Goal: Transaction & Acquisition: Purchase product/service

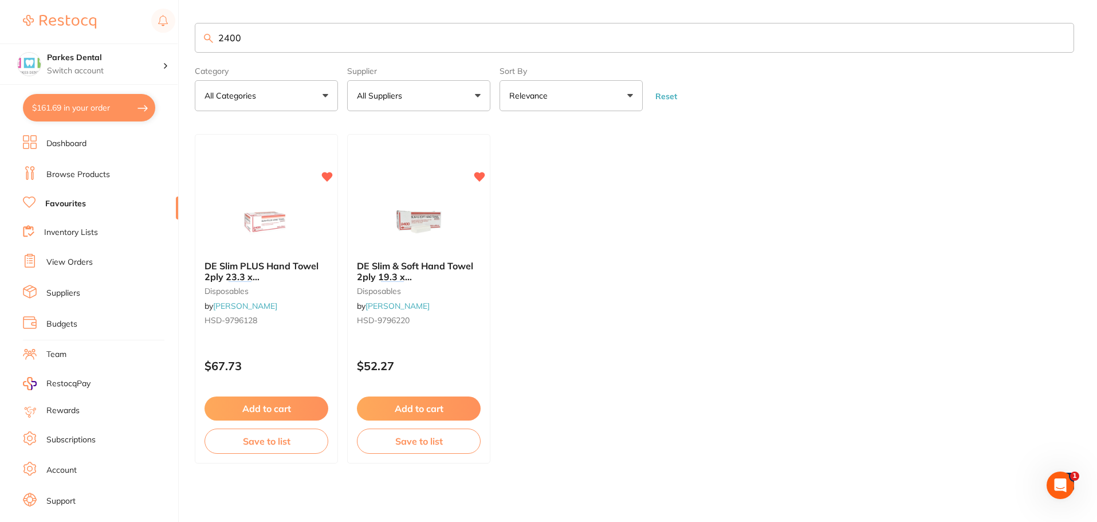
click at [1064, 40] on input "2400" at bounding box center [635, 38] width 880 height 30
click at [1058, 36] on input "2400" at bounding box center [635, 38] width 880 height 30
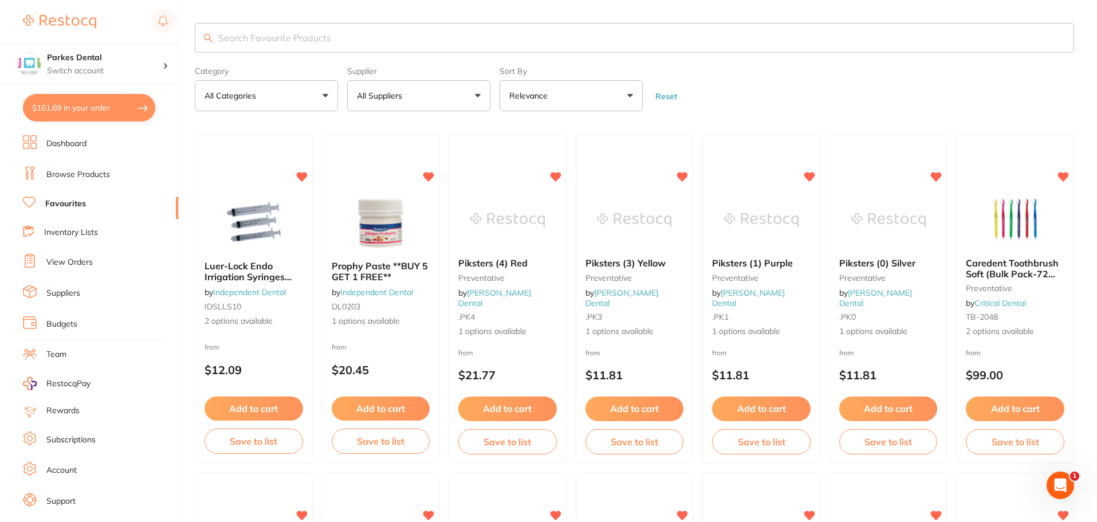
click at [62, 174] on link "Browse Products" at bounding box center [78, 174] width 64 height 11
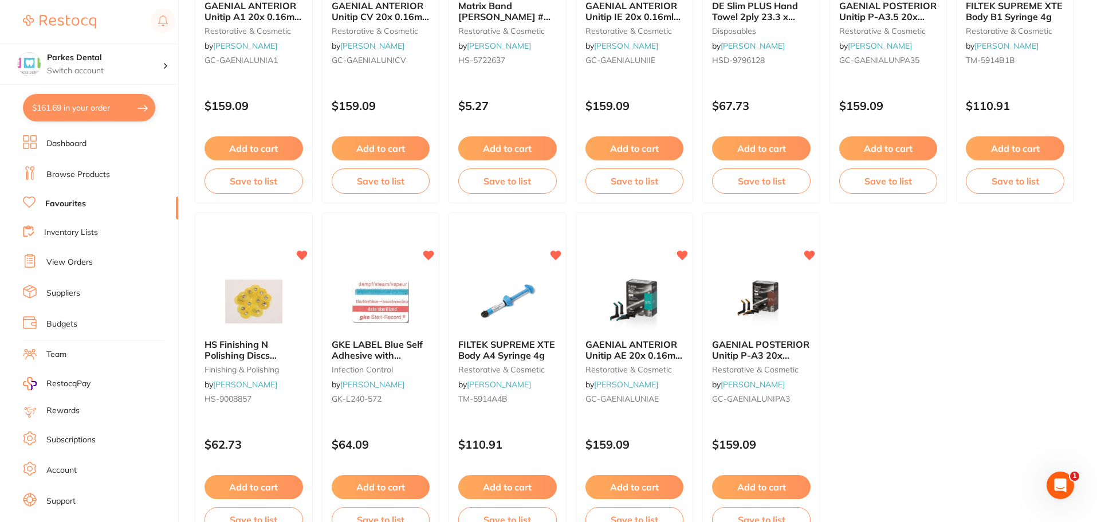
scroll to position [2372, 0]
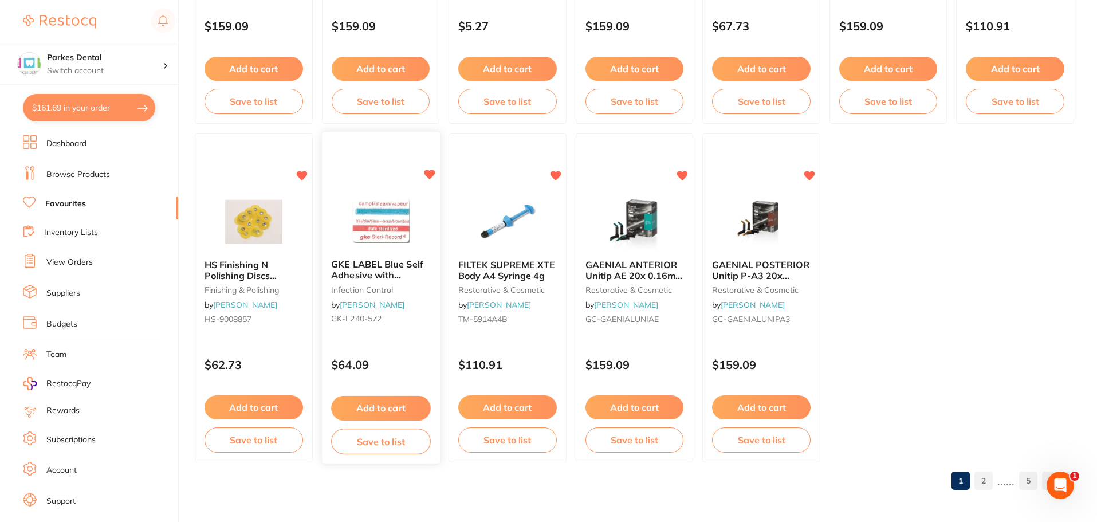
click at [375, 413] on button "Add to cart" at bounding box center [380, 408] width 99 height 25
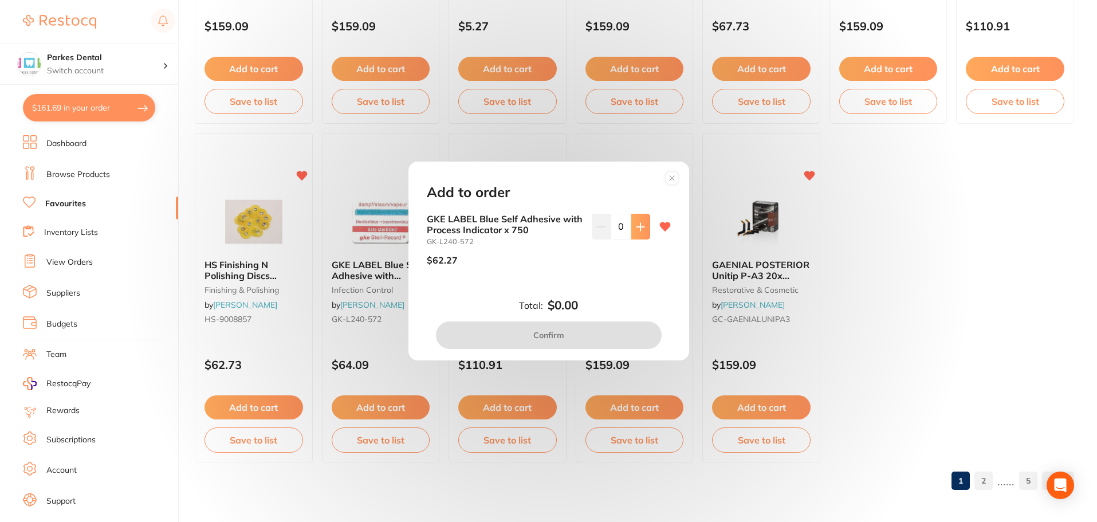
click at [640, 230] on icon at bounding box center [640, 226] width 9 height 9
type input "1"
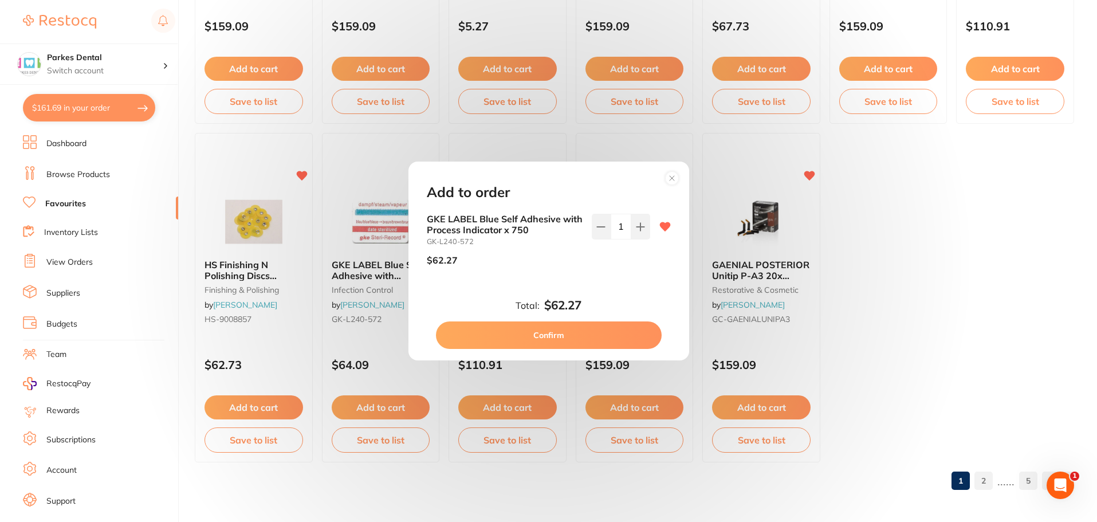
click at [539, 331] on button "Confirm" at bounding box center [549, 335] width 226 height 28
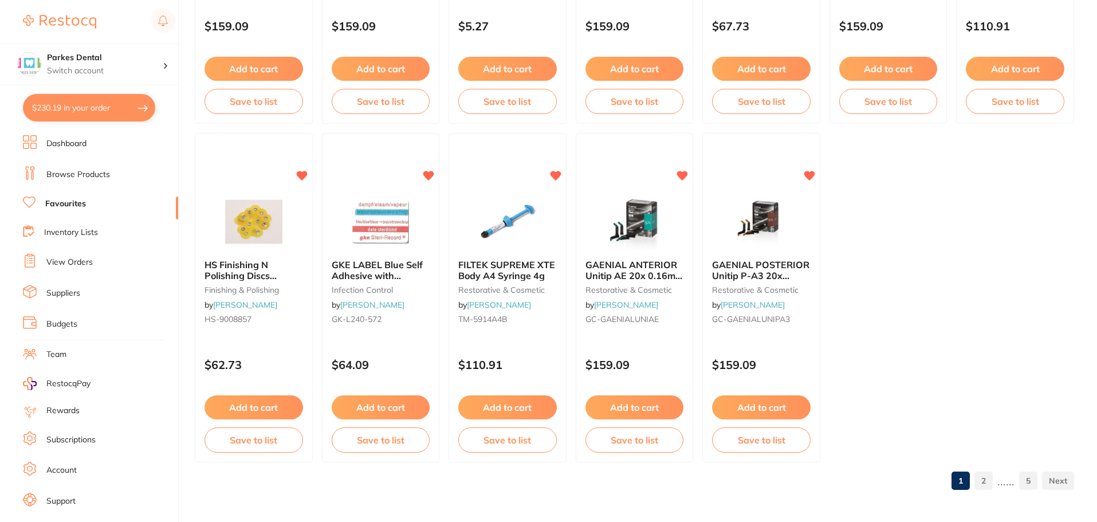
click at [990, 482] on link "2" at bounding box center [984, 480] width 18 height 23
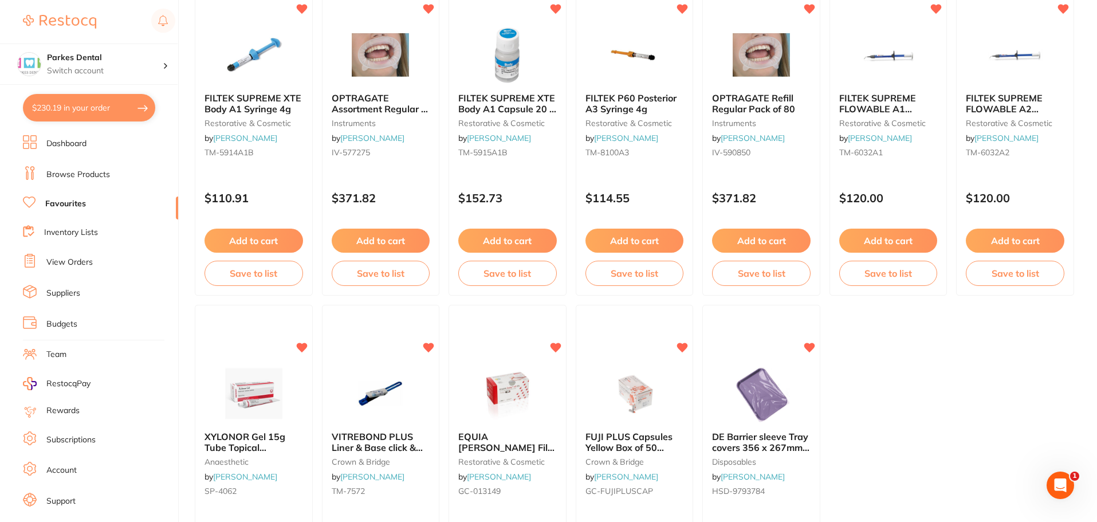
scroll to position [2372, 0]
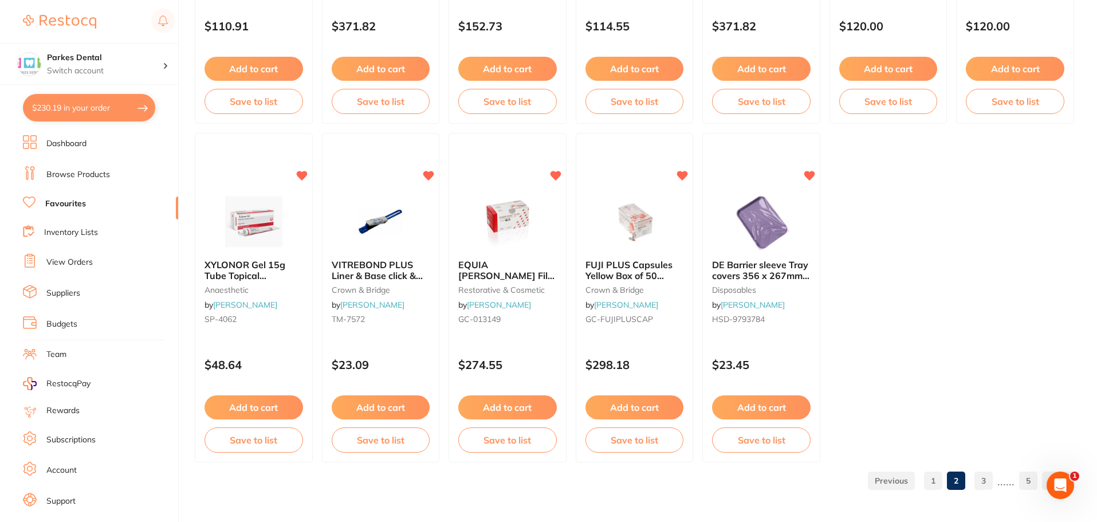
click at [983, 475] on link "3" at bounding box center [984, 480] width 18 height 23
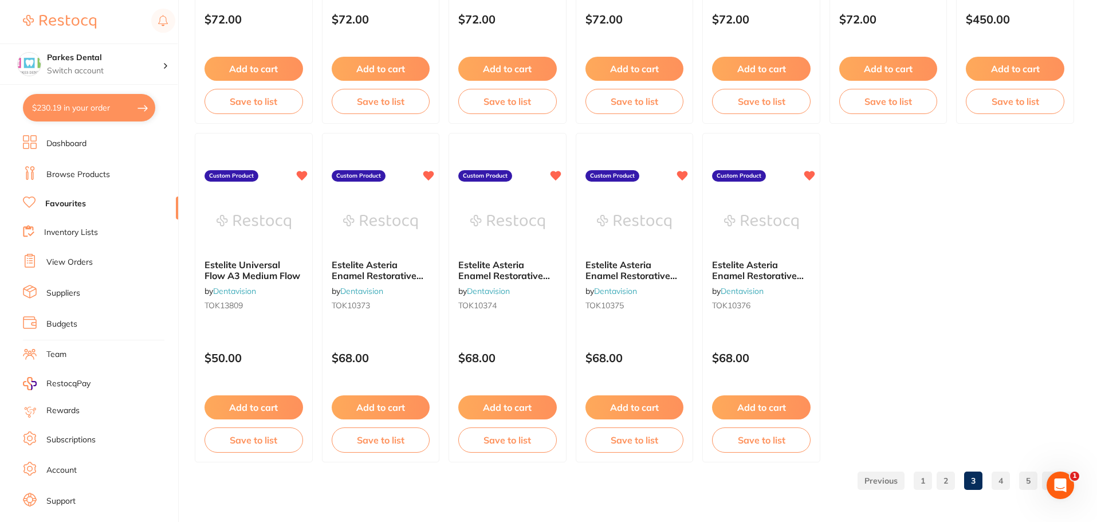
click at [996, 475] on link "4" at bounding box center [1001, 480] width 18 height 23
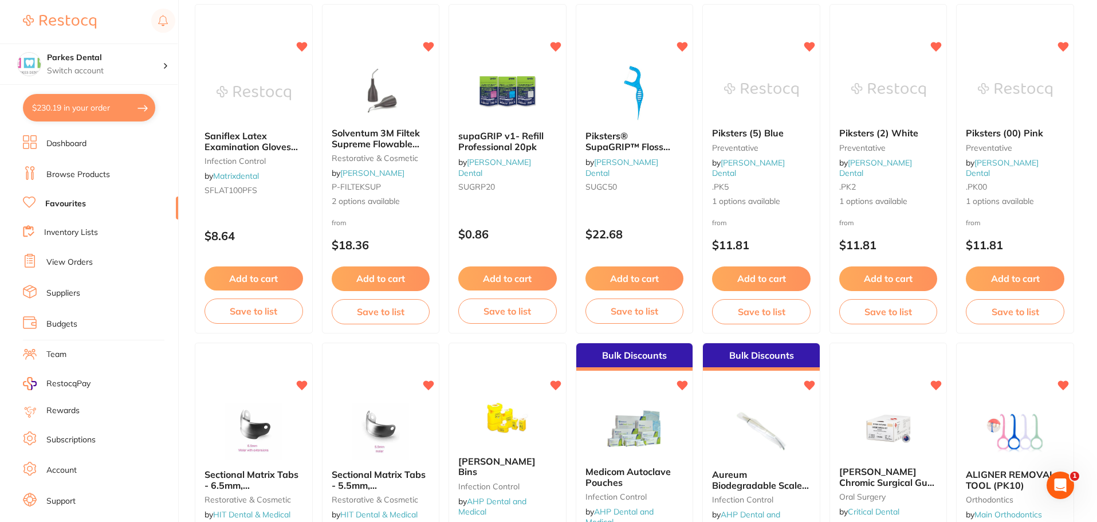
scroll to position [917, 0]
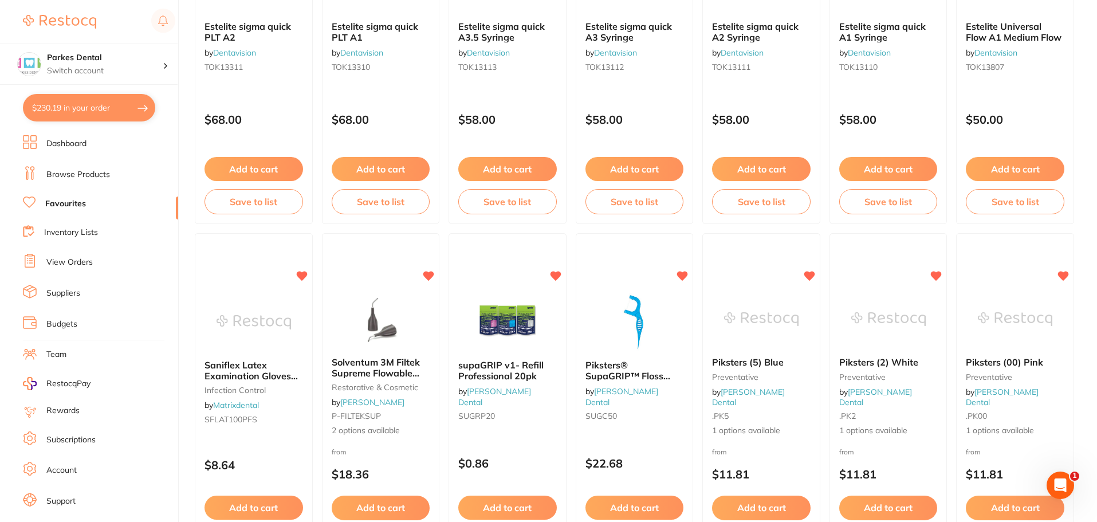
click at [74, 174] on link "Browse Products" at bounding box center [78, 174] width 64 height 11
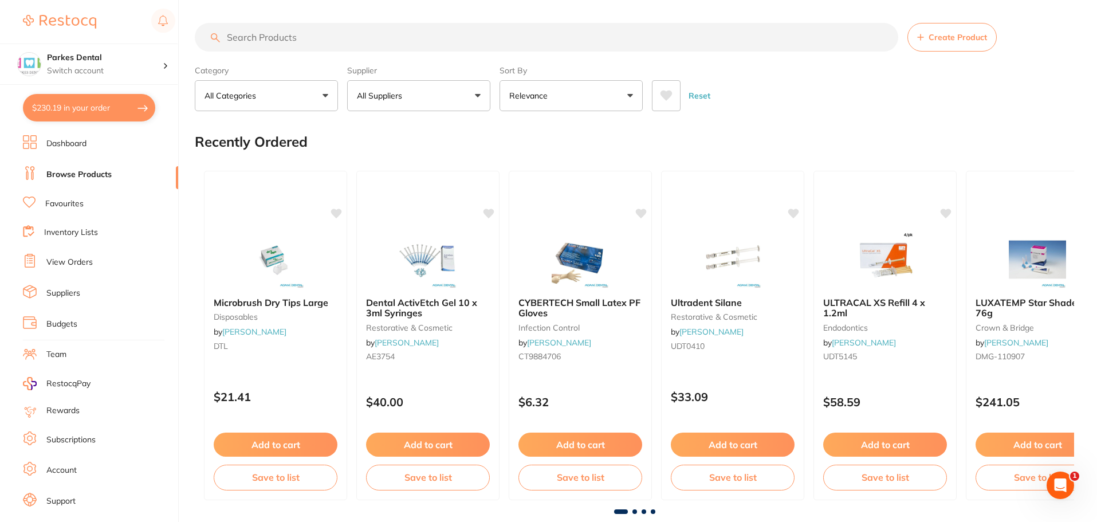
click at [256, 40] on input "search" at bounding box center [547, 37] width 704 height 29
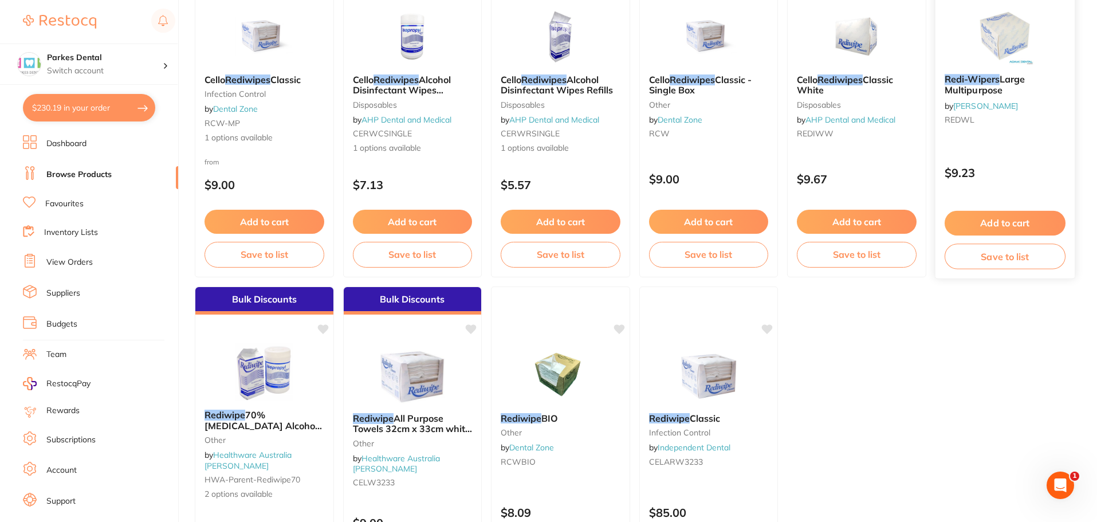
scroll to position [286, 0]
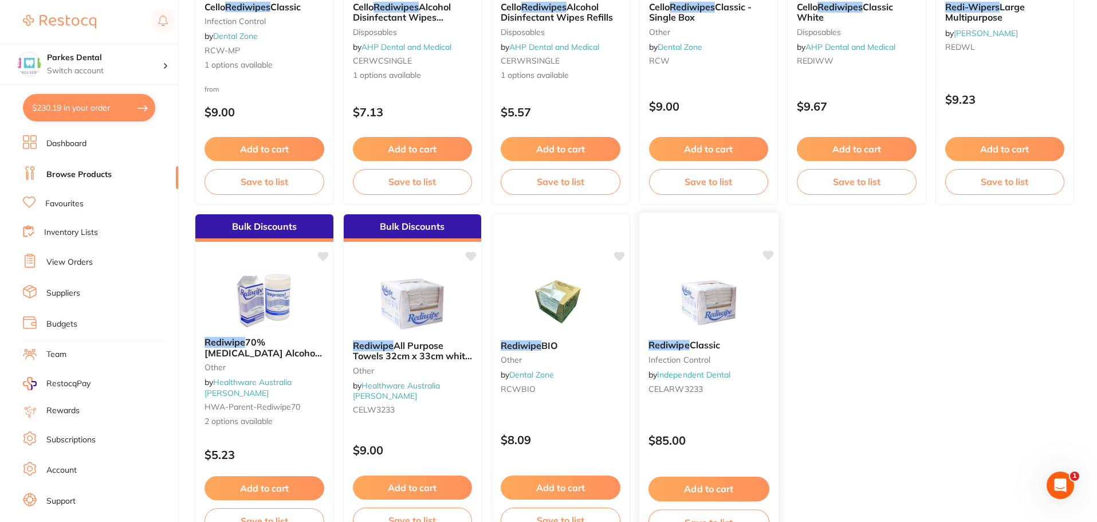
type input "rediwipes"
click at [724, 390] on small "CELARW3233" at bounding box center [708, 388] width 121 height 9
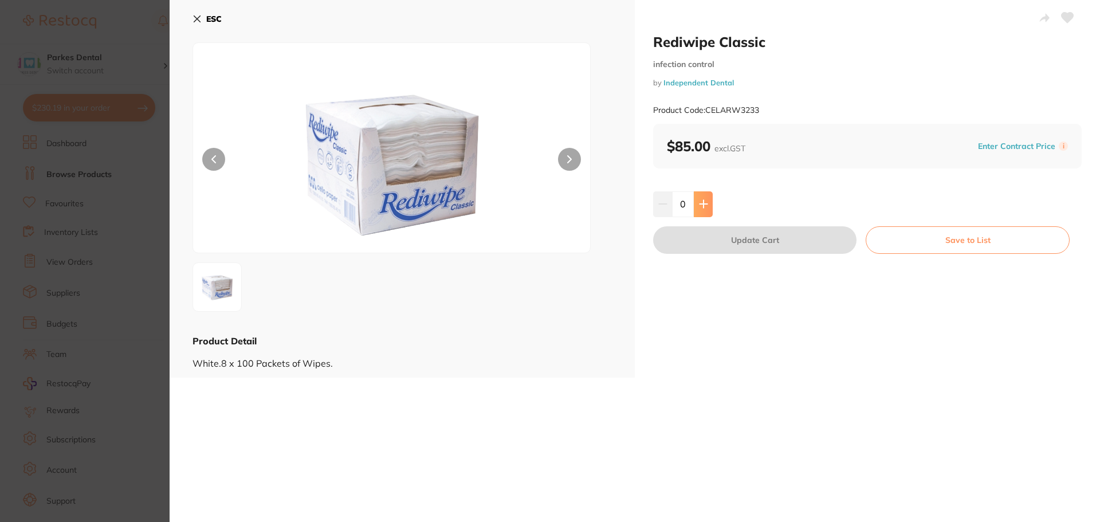
click at [704, 202] on icon at bounding box center [703, 203] width 9 height 9
type input "1"
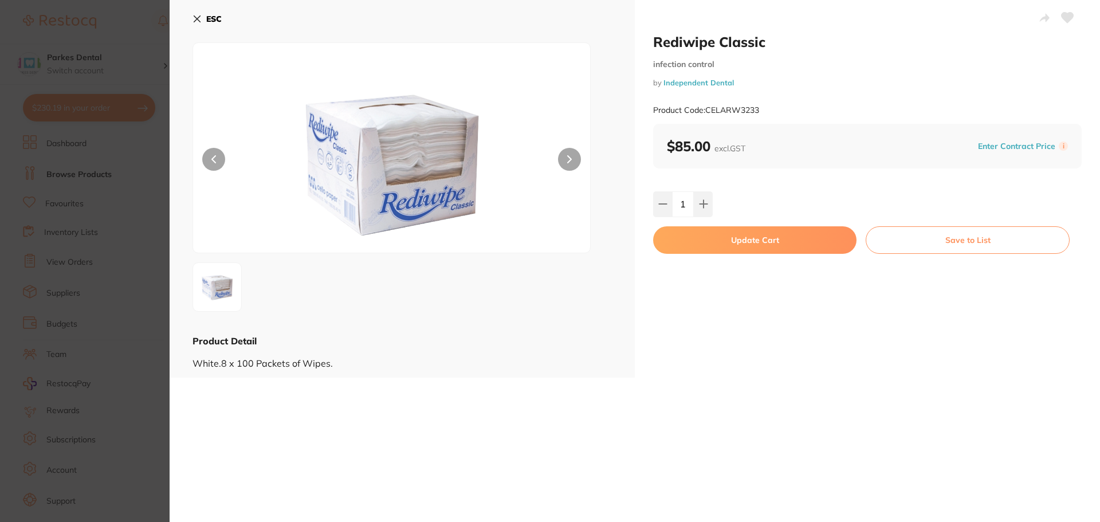
click at [721, 245] on button "Update Cart" at bounding box center [754, 240] width 203 height 28
checkbox input "false"
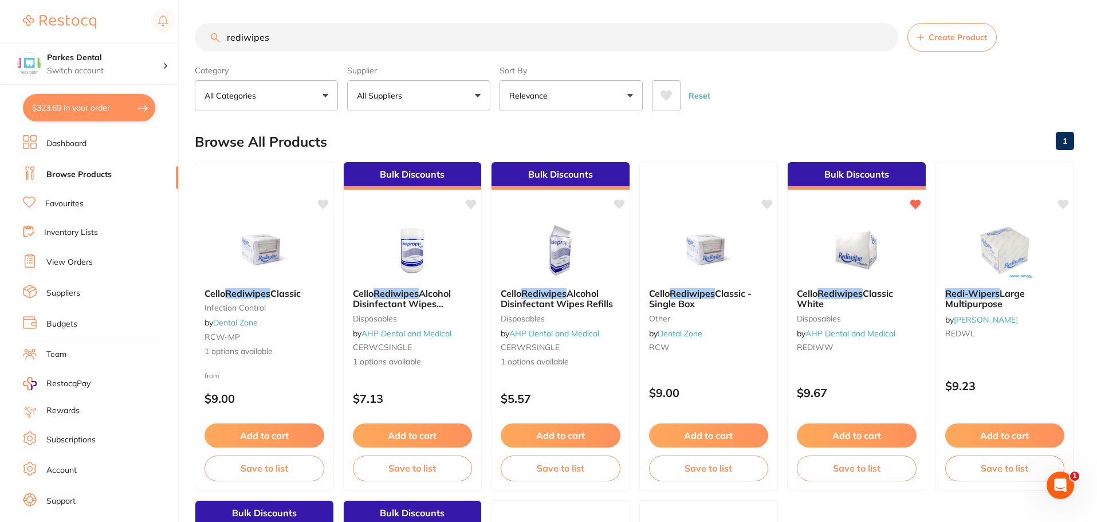
click at [881, 37] on input "rediwipes" at bounding box center [547, 37] width 704 height 29
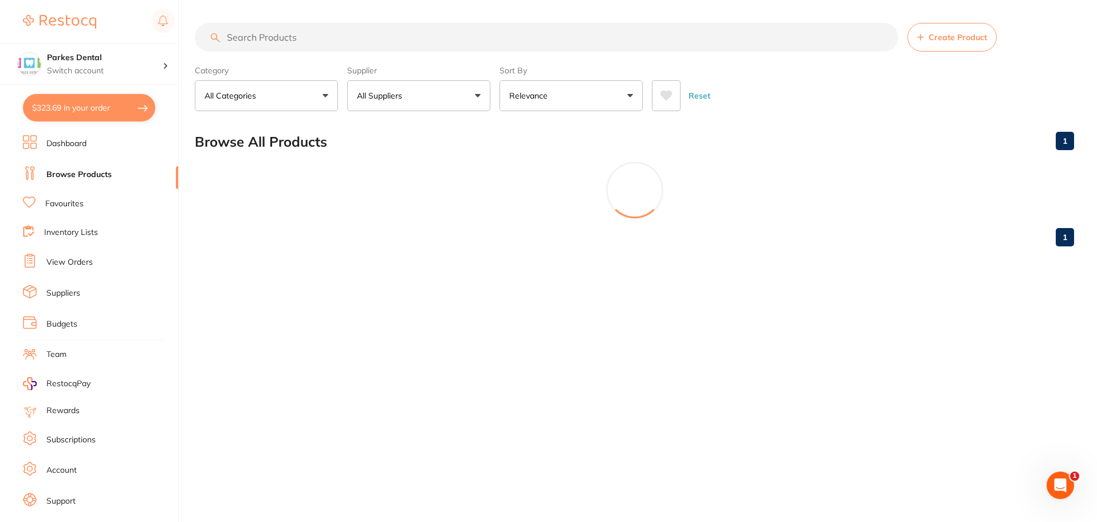
click at [483, 100] on button "All Suppliers" at bounding box center [418, 95] width 143 height 31
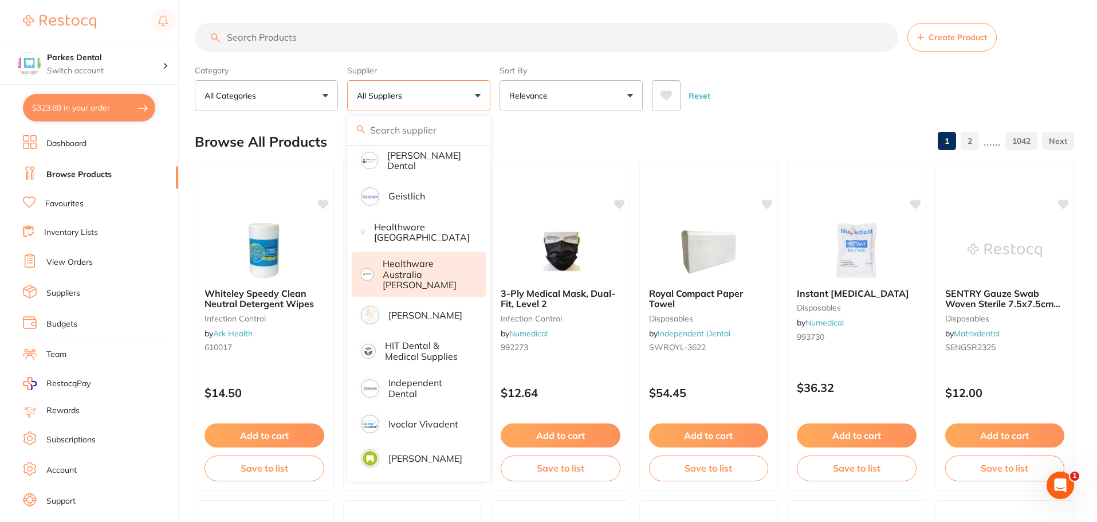
scroll to position [516, 0]
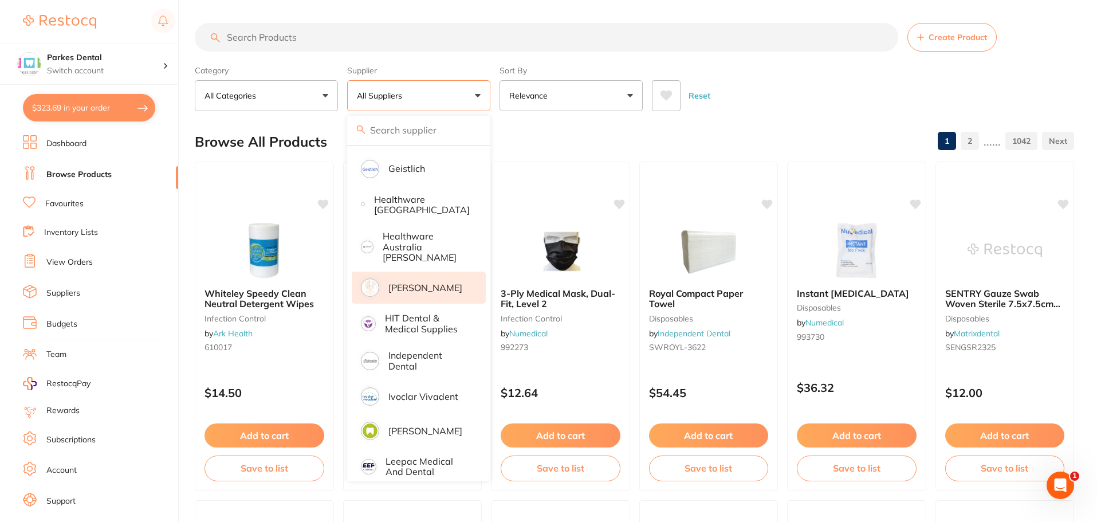
click at [413, 282] on p "[PERSON_NAME]" at bounding box center [425, 287] width 74 height 10
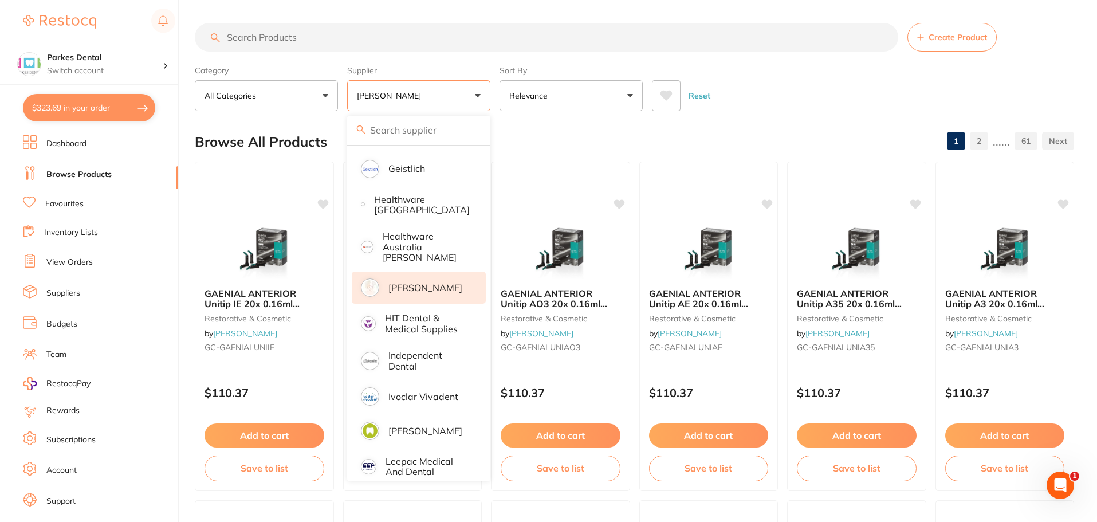
scroll to position [0, 0]
click at [278, 87] on button "All Categories" at bounding box center [266, 95] width 143 height 31
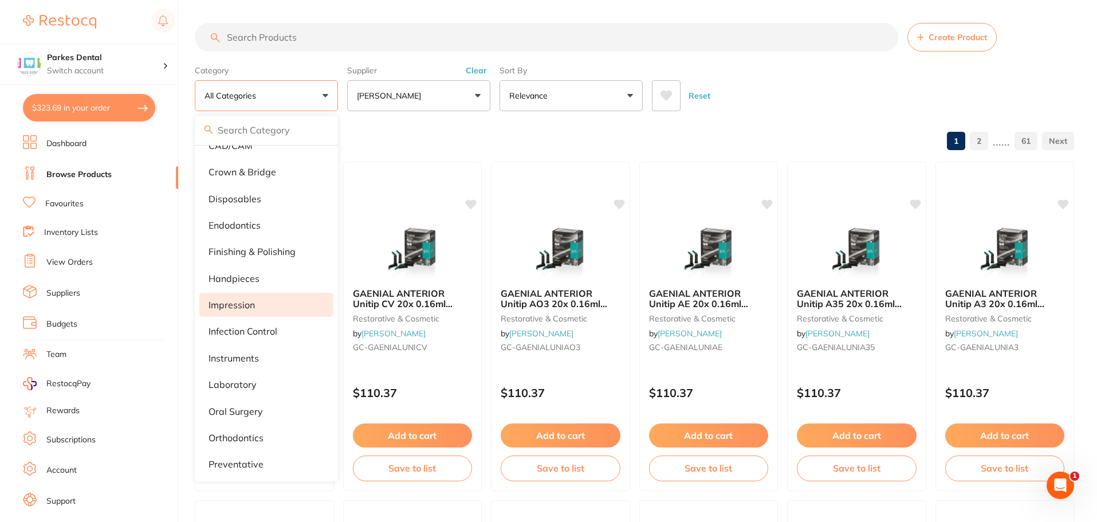
scroll to position [172, 0]
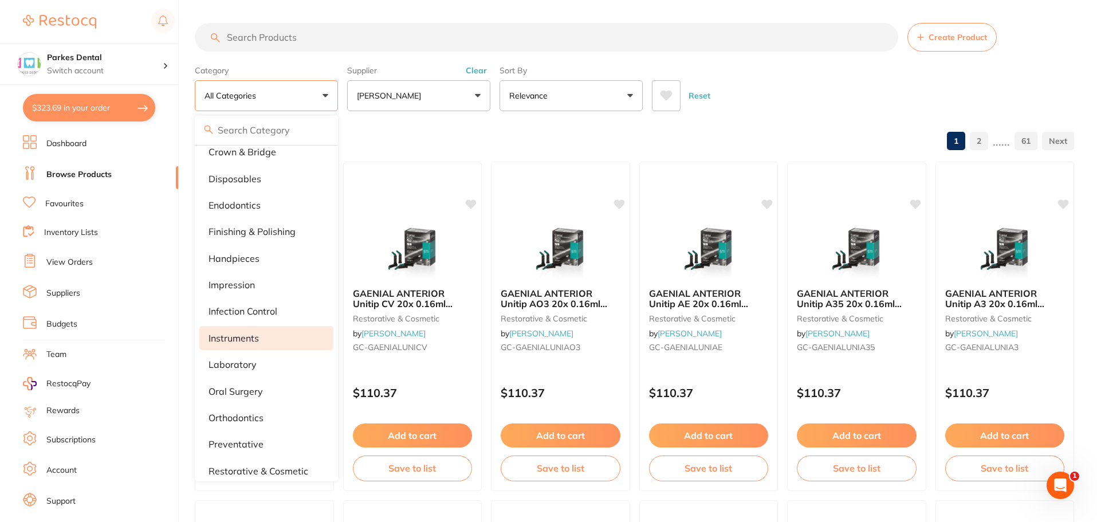
click at [244, 336] on p "instruments" at bounding box center [234, 338] width 50 height 10
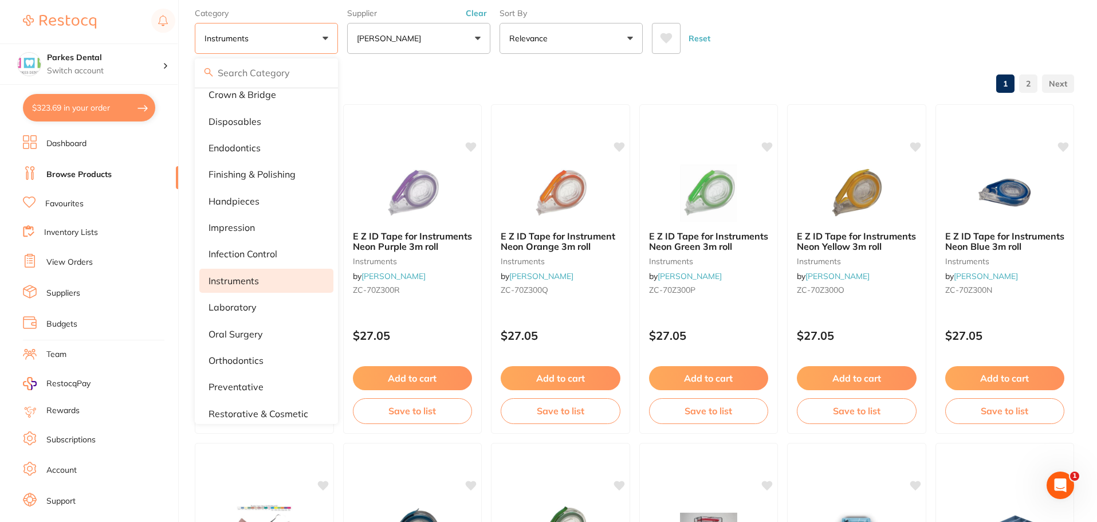
scroll to position [0, 0]
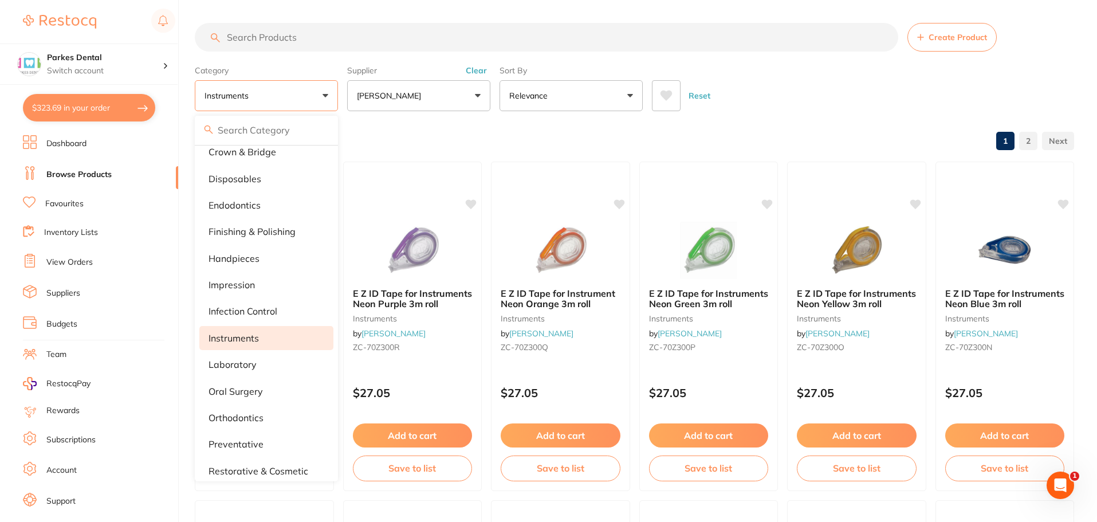
click at [420, 136] on div "Browse All Products 1 2" at bounding box center [635, 142] width 880 height 38
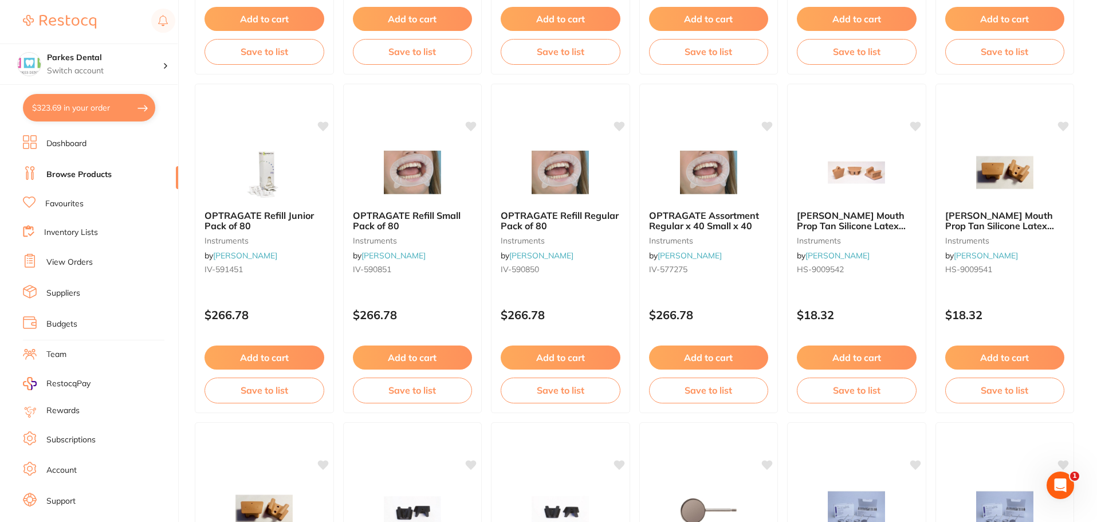
scroll to position [1547, 0]
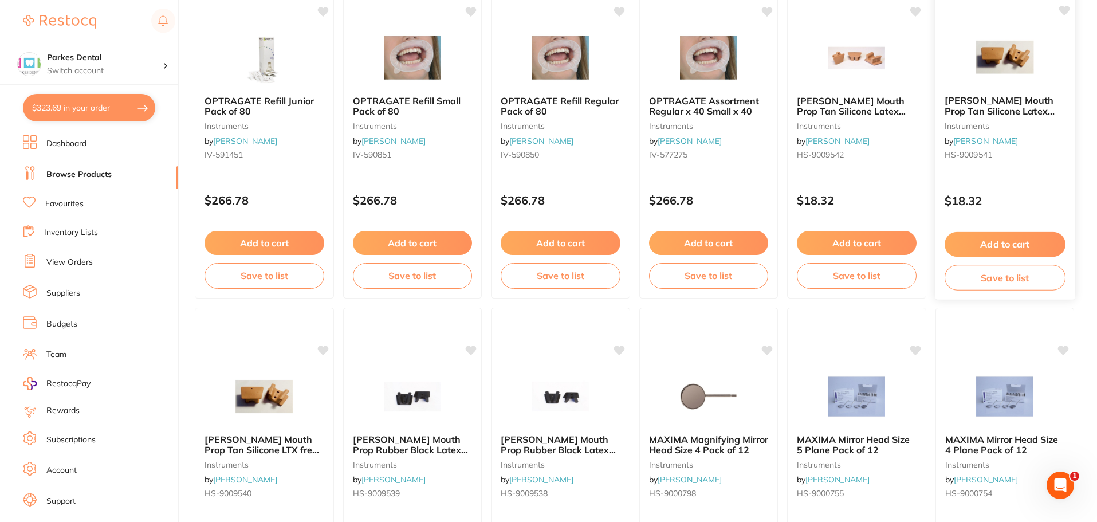
click at [957, 108] on span "[PERSON_NAME] Mouth Prop Tan Silicone Latex free Child x2" at bounding box center [999, 111] width 110 height 33
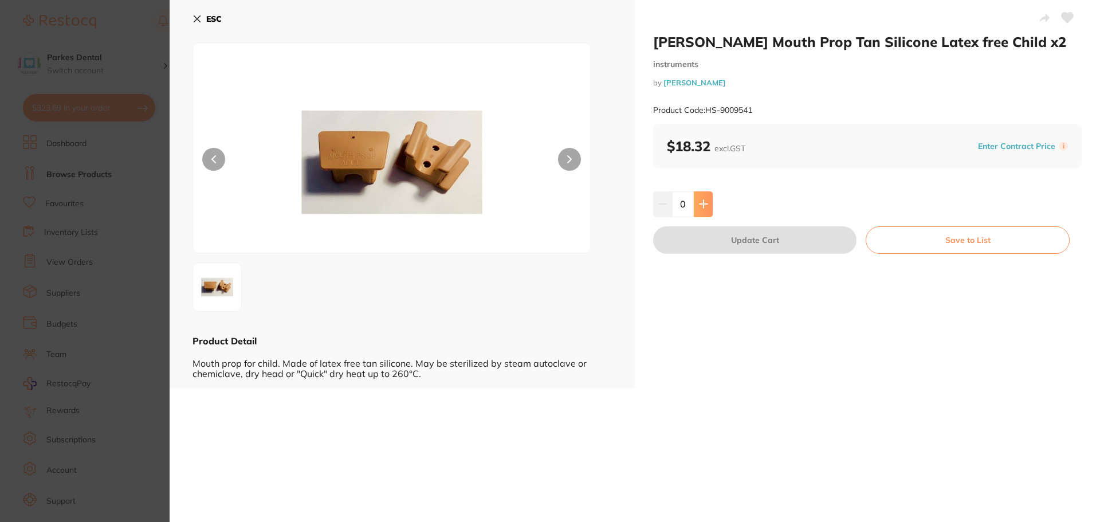
click at [704, 208] on icon at bounding box center [703, 203] width 9 height 9
type input "1"
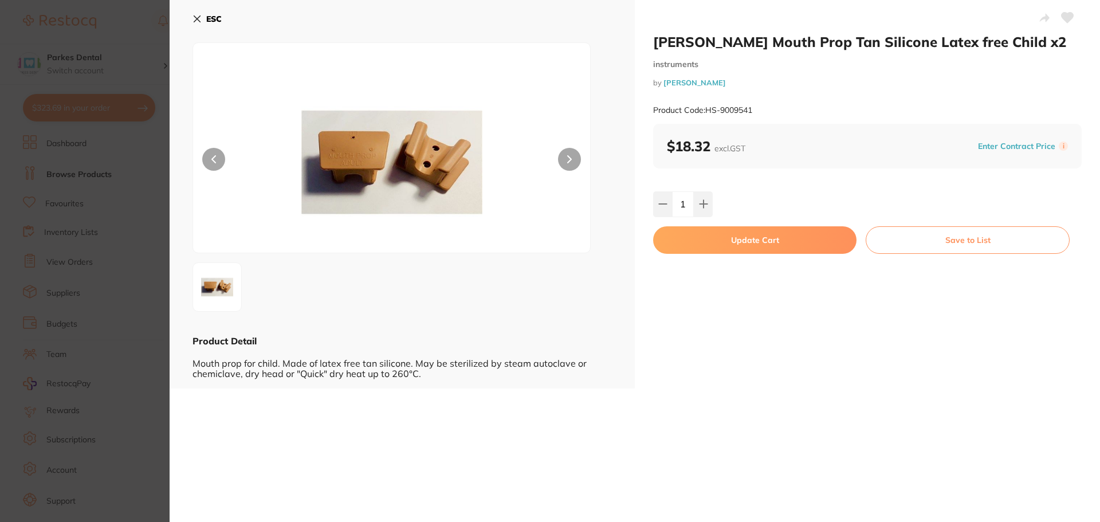
click at [701, 239] on button "Update Cart" at bounding box center [754, 240] width 203 height 28
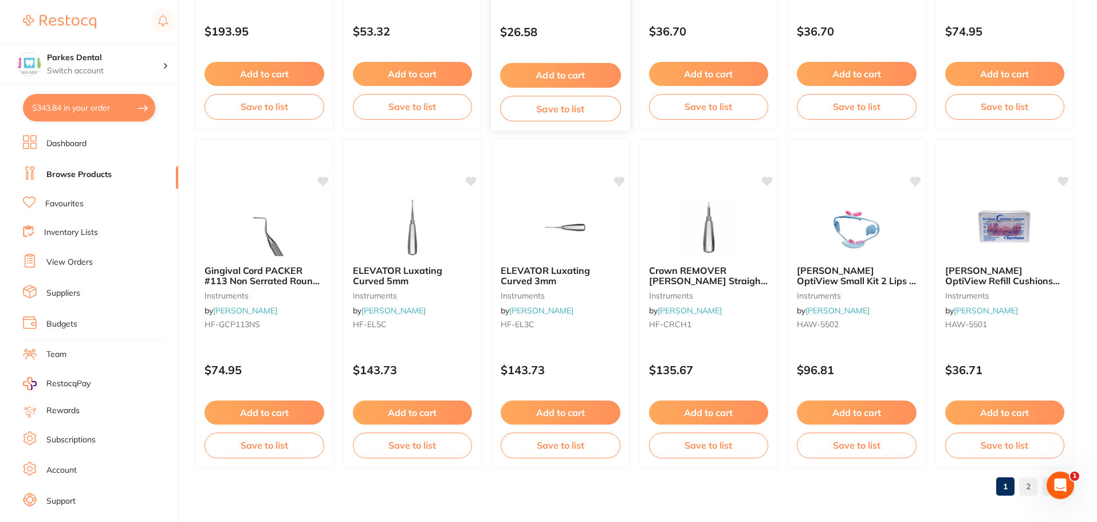
scroll to position [2738, 0]
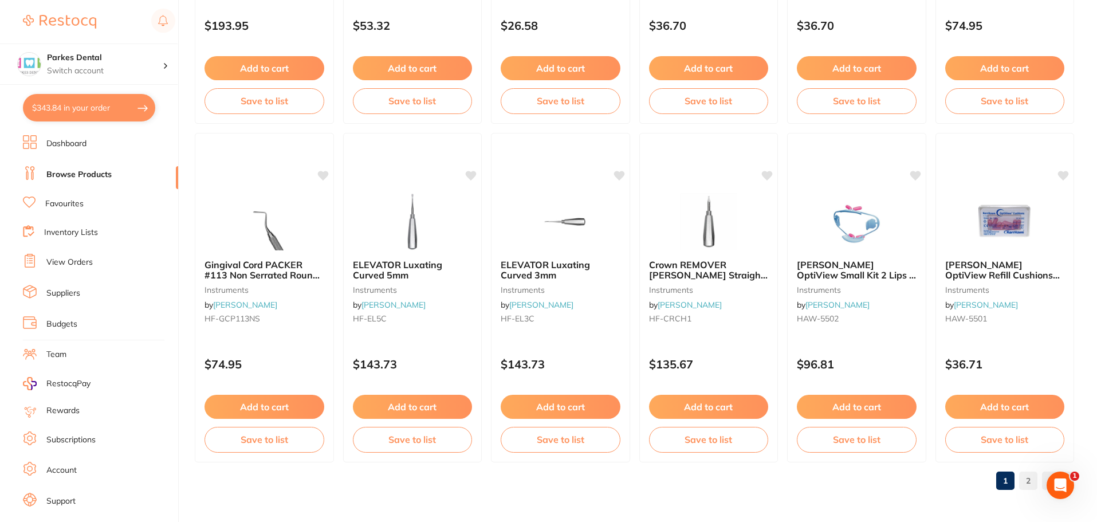
click at [1023, 480] on link "2" at bounding box center [1028, 480] width 18 height 23
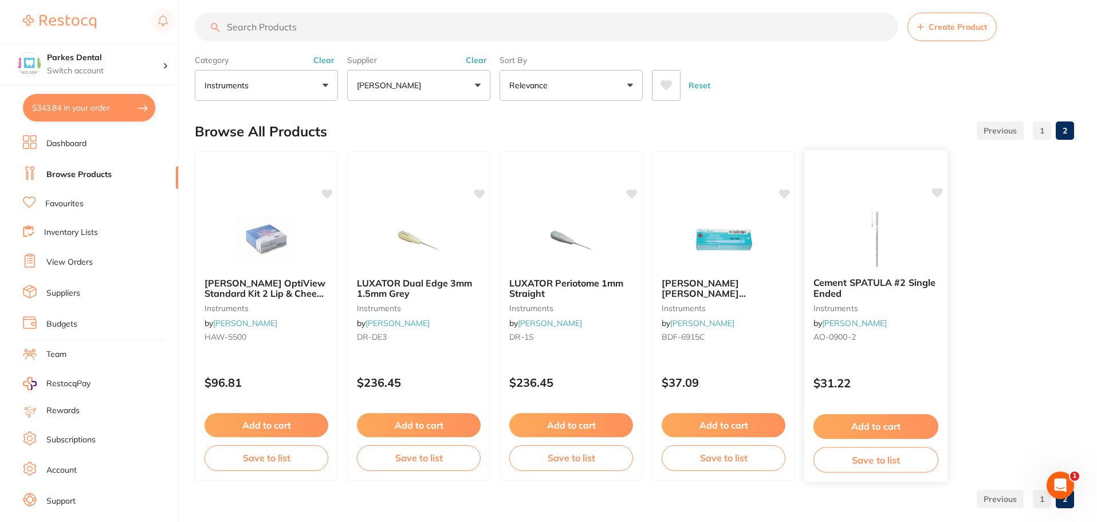
scroll to position [0, 0]
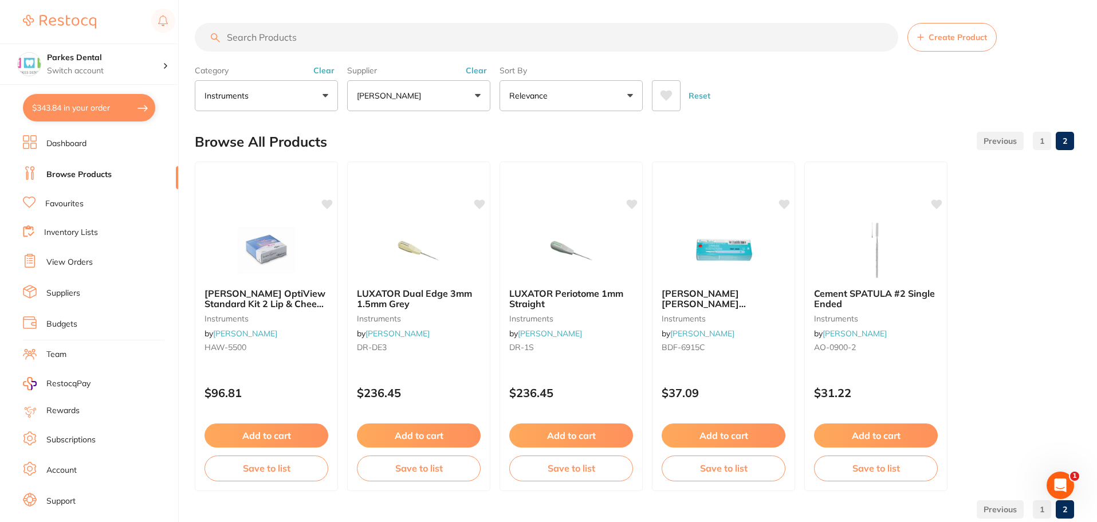
click at [69, 201] on link "Favourites" at bounding box center [64, 203] width 38 height 11
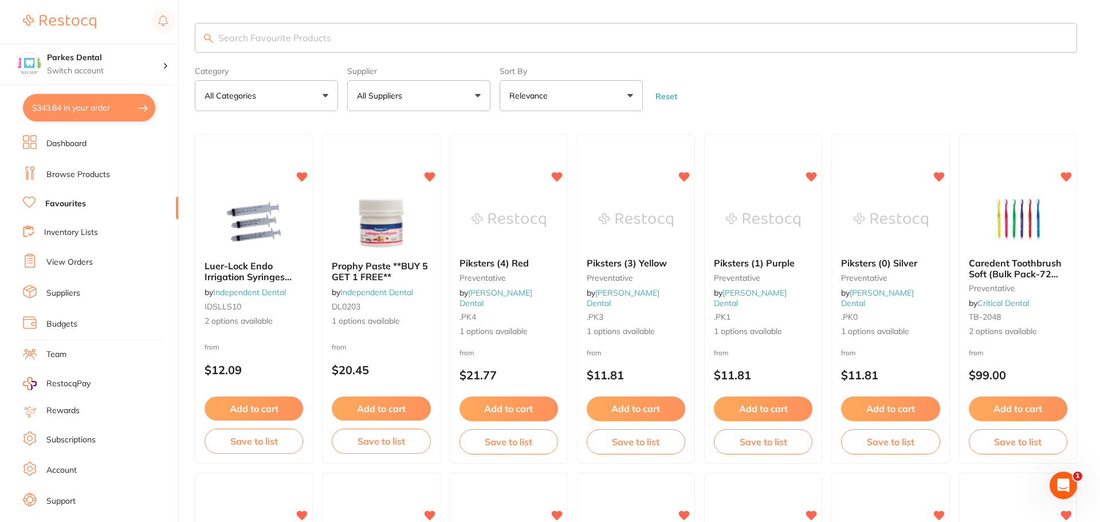
click at [256, 38] on input "search" at bounding box center [636, 38] width 882 height 30
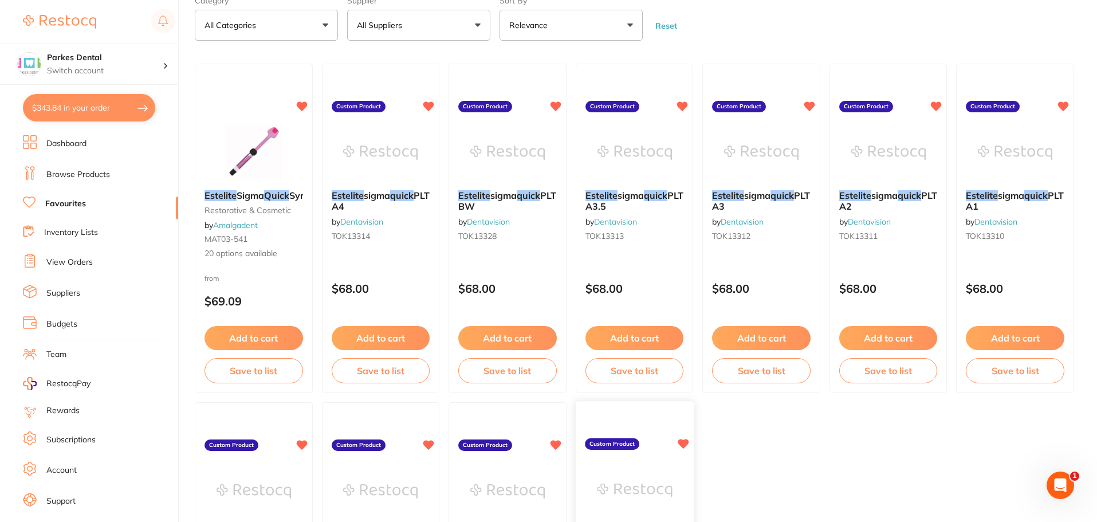
scroll to position [57, 0]
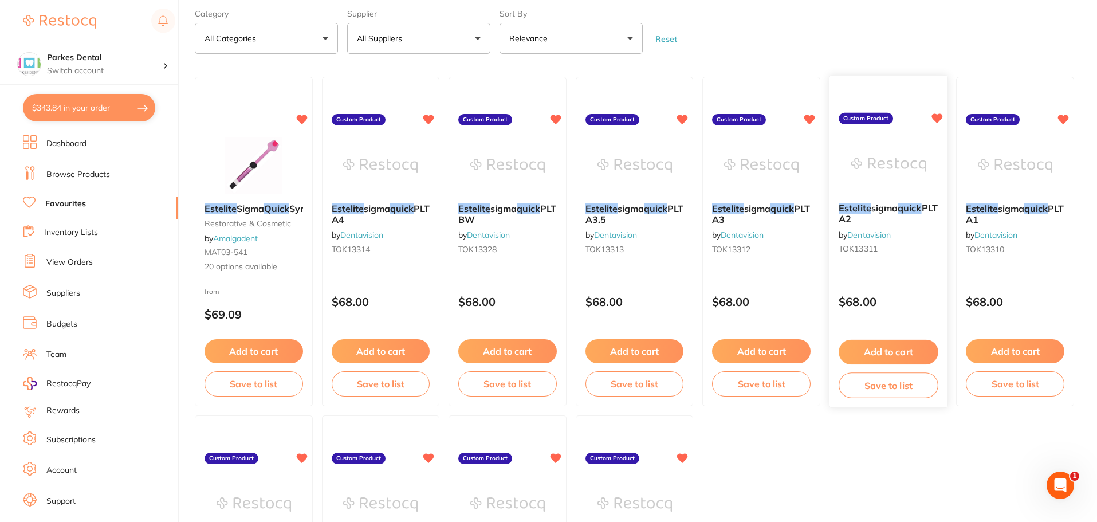
type input "estelite quick"
click at [888, 348] on button "Add to cart" at bounding box center [888, 352] width 99 height 25
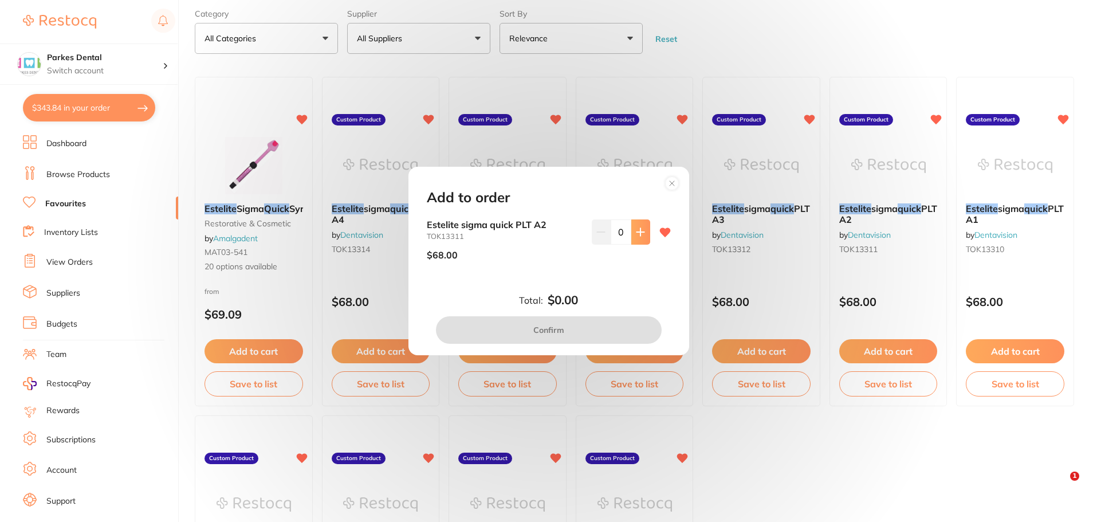
click at [643, 229] on button at bounding box center [640, 231] width 19 height 25
type input "1"
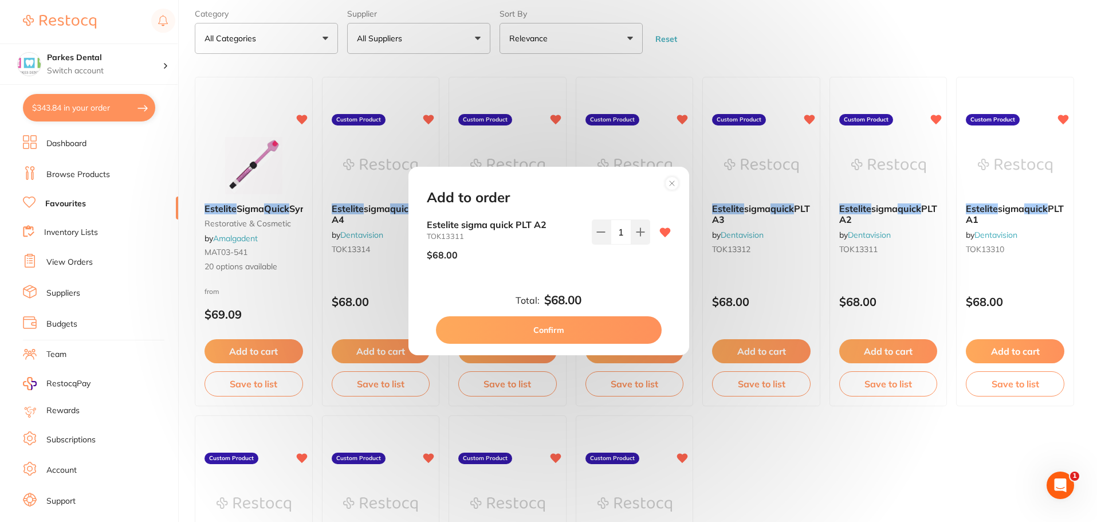
click at [592, 329] on button "Confirm" at bounding box center [549, 330] width 226 height 28
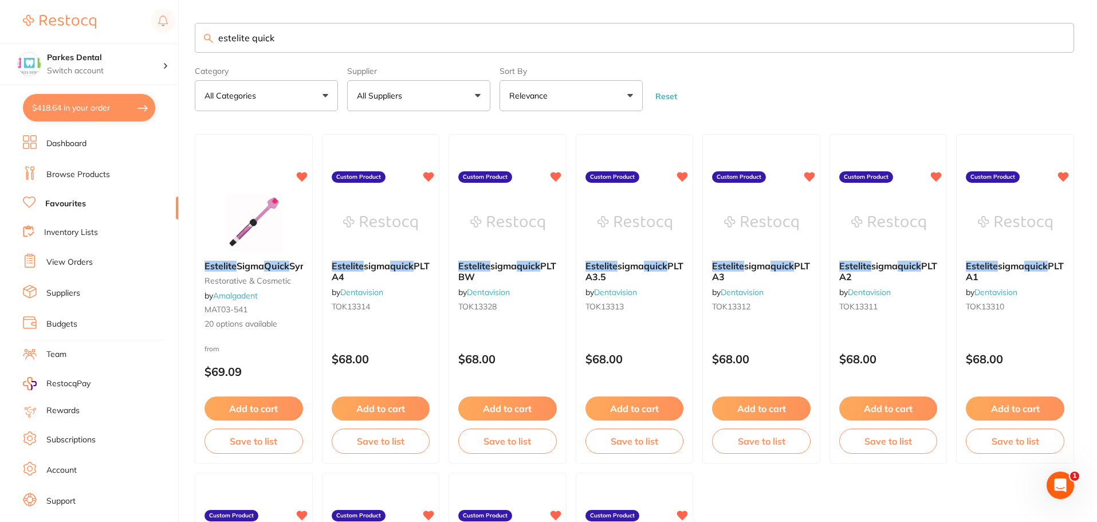
drag, startPoint x: 300, startPoint y: 37, endPoint x: 189, endPoint y: 42, distance: 111.3
click at [189, 42] on div "$418.64 Parkes Dental Switch account Parkes Dental United Pty Ltd Parkes Dental…" at bounding box center [548, 261] width 1097 height 522
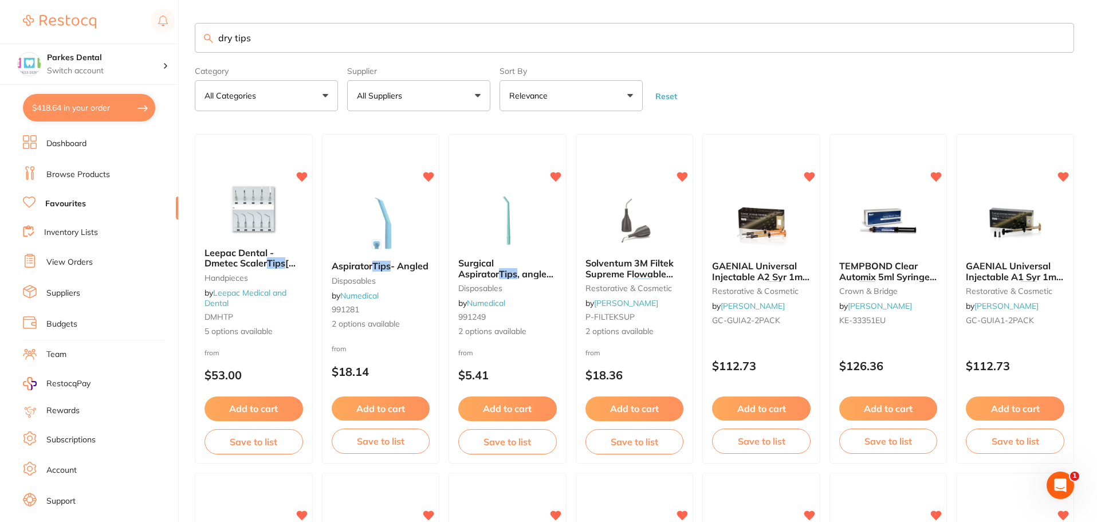
drag, startPoint x: 268, startPoint y: 35, endPoint x: 215, endPoint y: 41, distance: 53.0
click at [215, 41] on input "dry tips" at bounding box center [635, 38] width 880 height 30
type input "cheek guards"
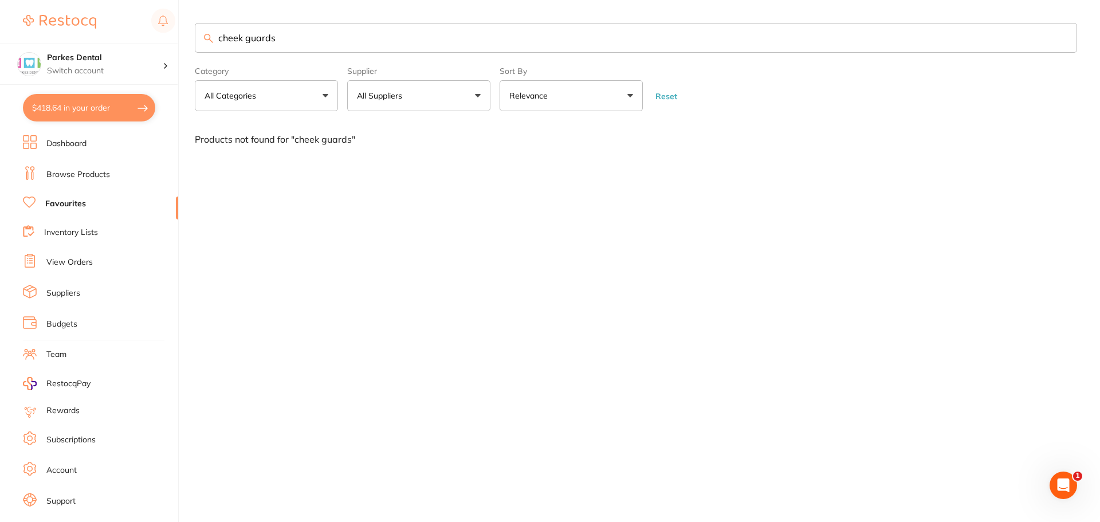
click at [66, 175] on link "Browse Products" at bounding box center [78, 174] width 64 height 11
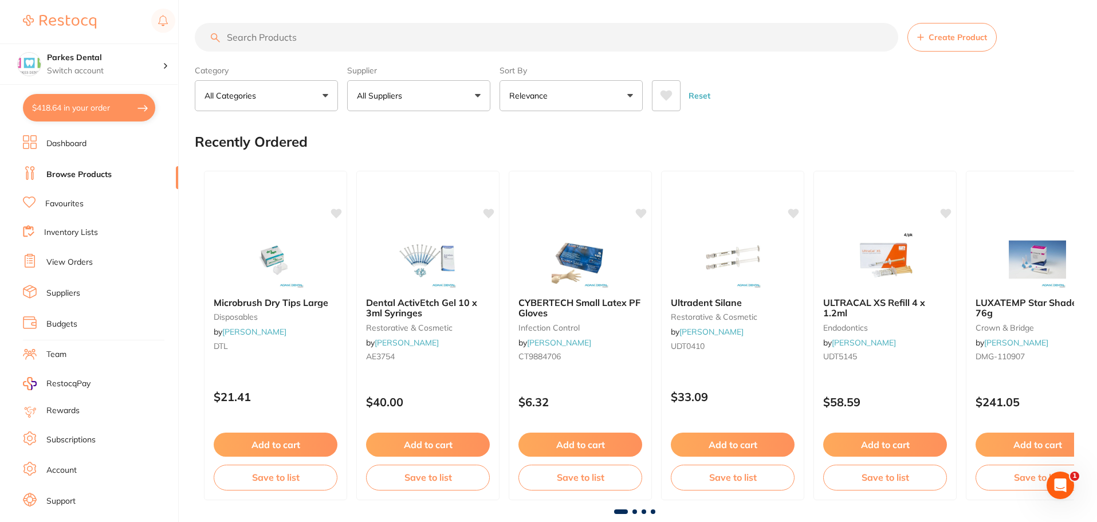
drag, startPoint x: 305, startPoint y: 37, endPoint x: 246, endPoint y: 37, distance: 58.4
click at [246, 37] on input "search" at bounding box center [547, 37] width 704 height 29
type input "dry tips small"
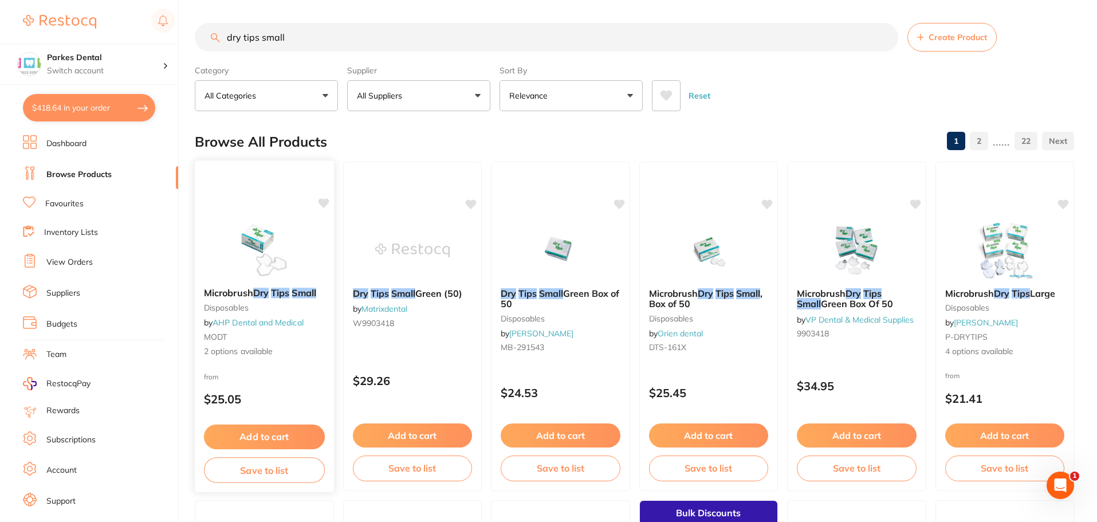
click at [286, 427] on button "Add to cart" at bounding box center [264, 437] width 121 height 25
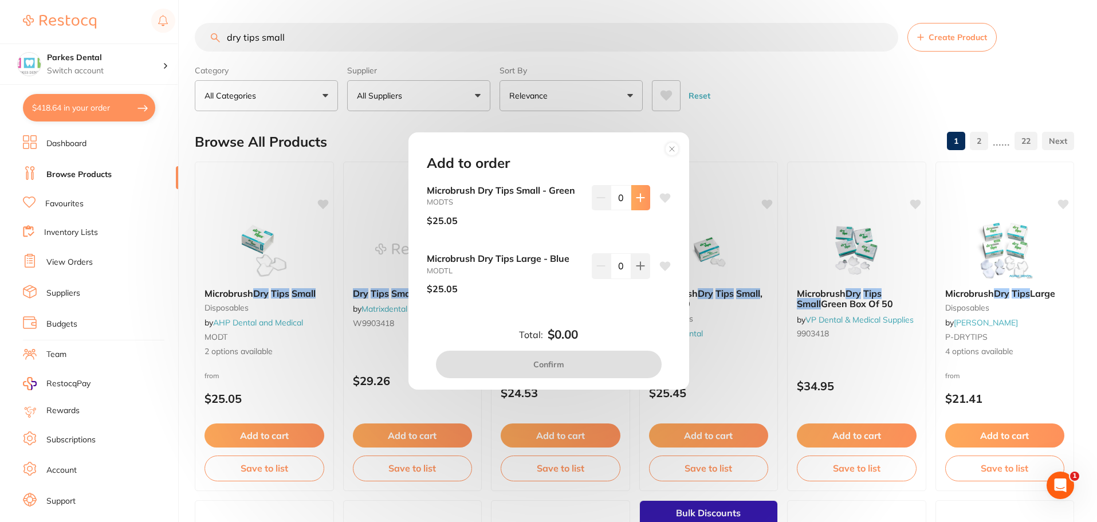
click at [637, 202] on button at bounding box center [640, 197] width 19 height 25
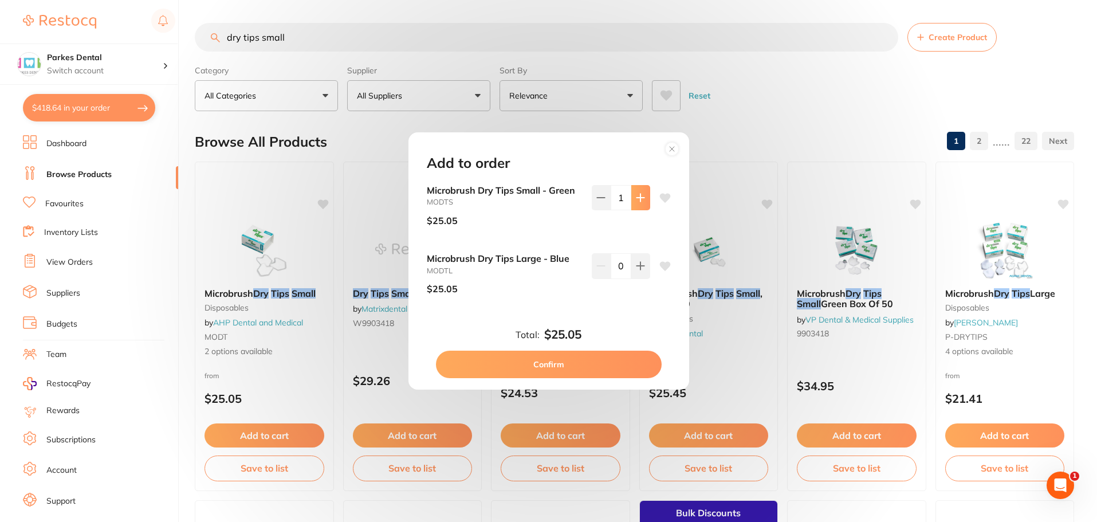
click at [637, 202] on button at bounding box center [640, 197] width 19 height 25
type input "2"
click at [587, 371] on button "Confirm" at bounding box center [549, 365] width 226 height 28
